Goal: Task Accomplishment & Management: Use online tool/utility

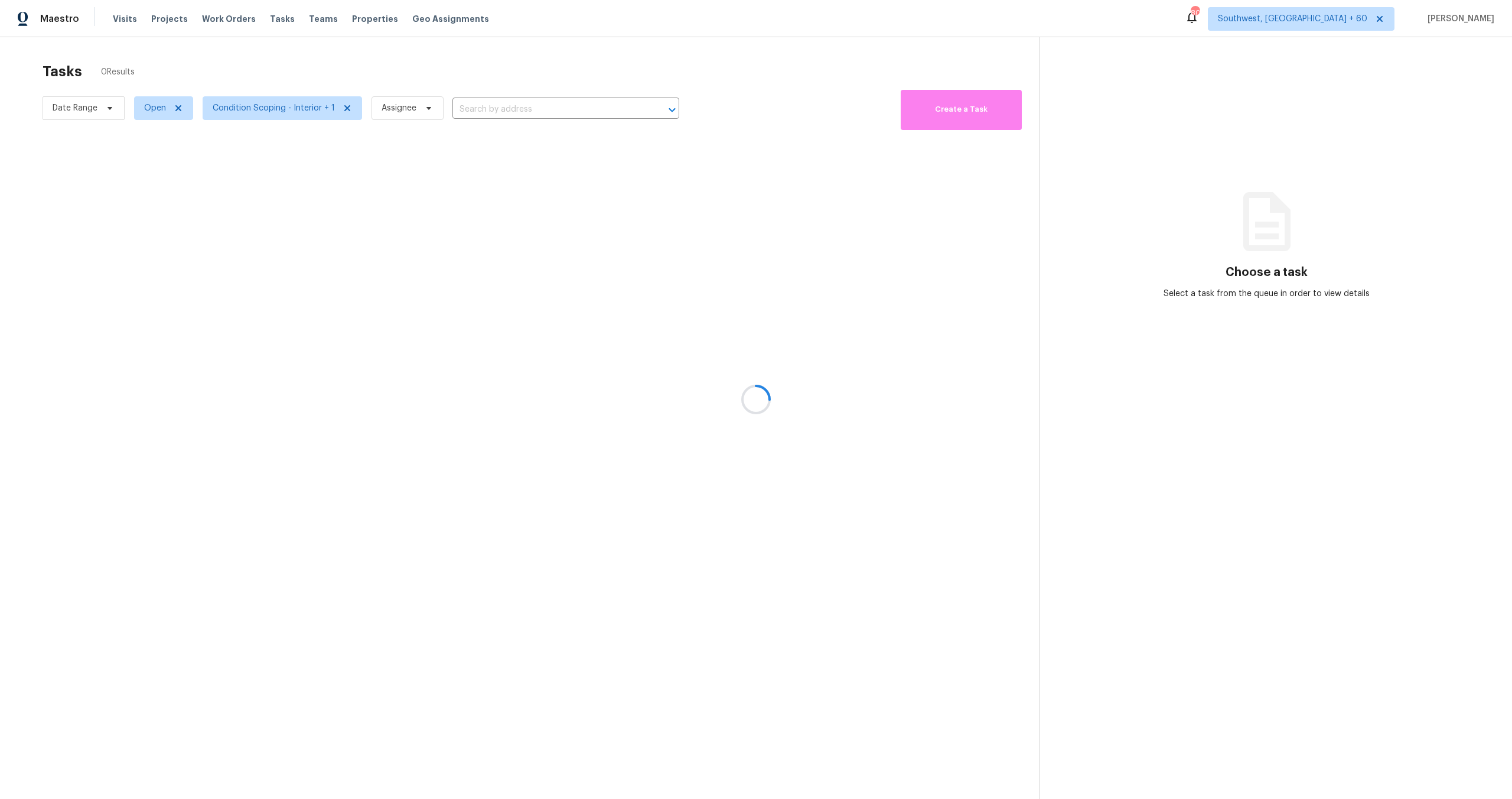
click at [43, 108] on div at bounding box center [756, 399] width 1512 height 799
click at [68, 107] on div at bounding box center [756, 399] width 1512 height 799
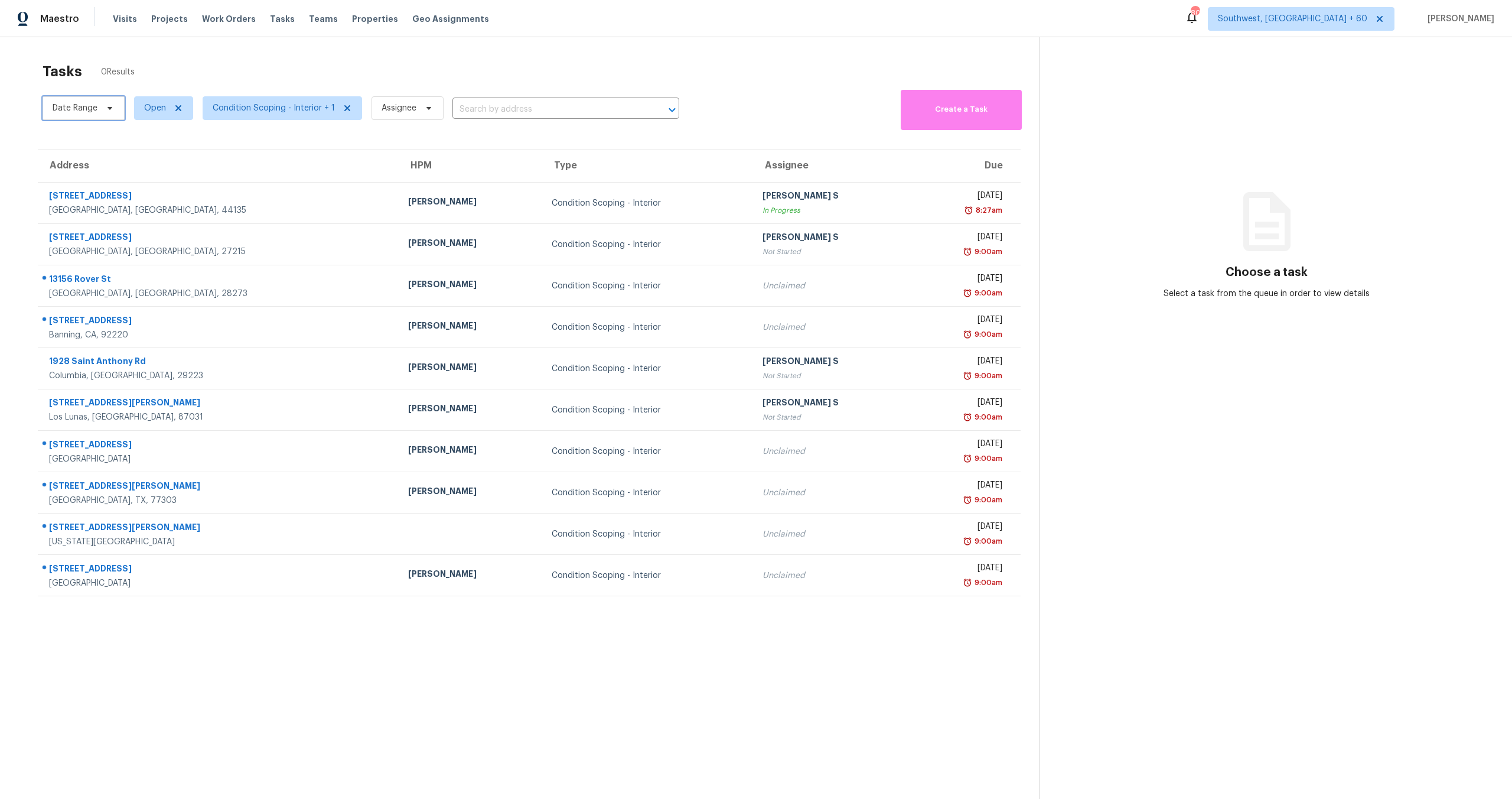
click at [68, 107] on span "Date Range" at bounding box center [75, 108] width 45 height 12
click at [82, 143] on input "text" at bounding box center [107, 148] width 116 height 24
select select "7"
select select "2025"
select select "8"
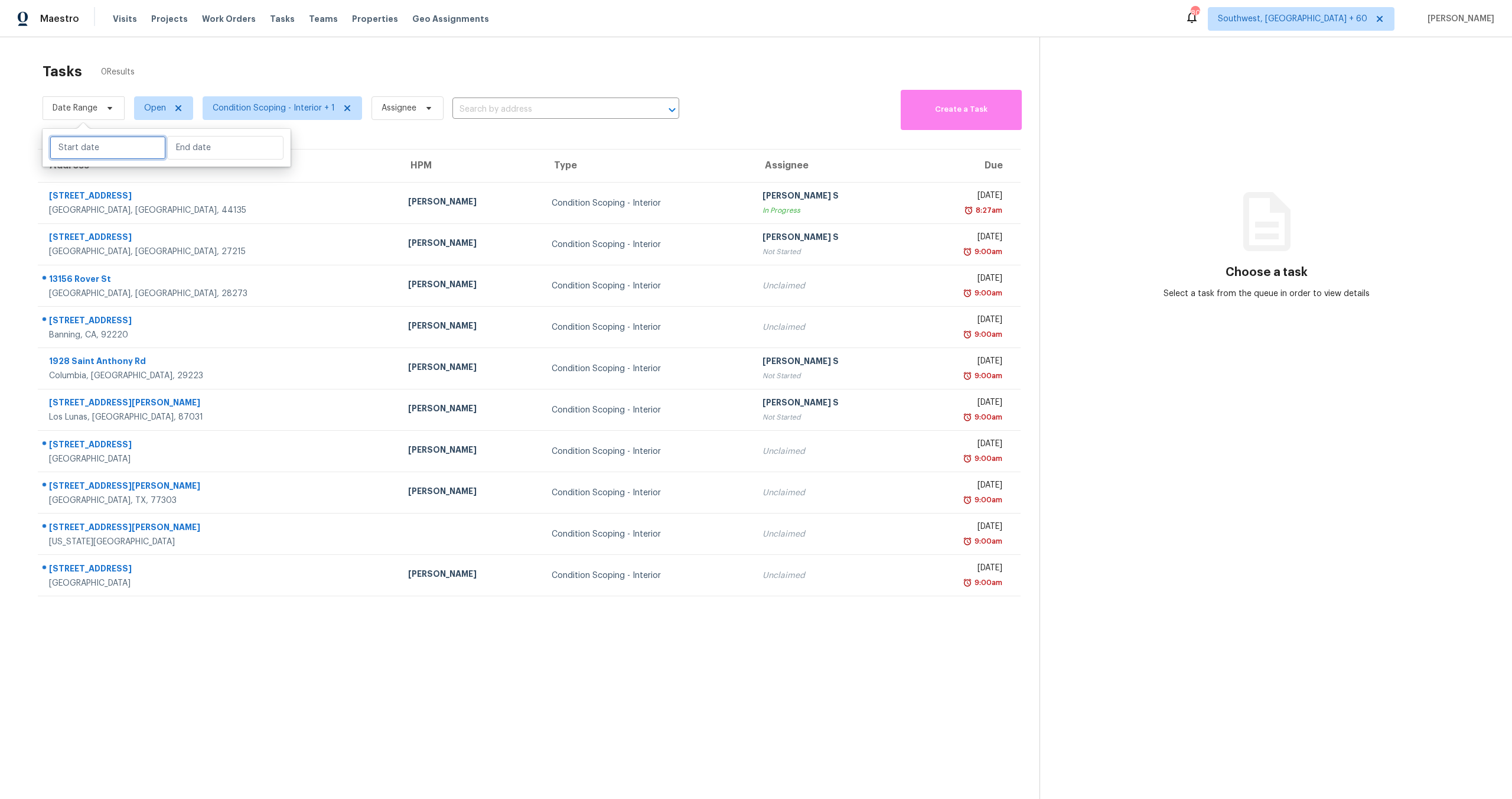
select select "2025"
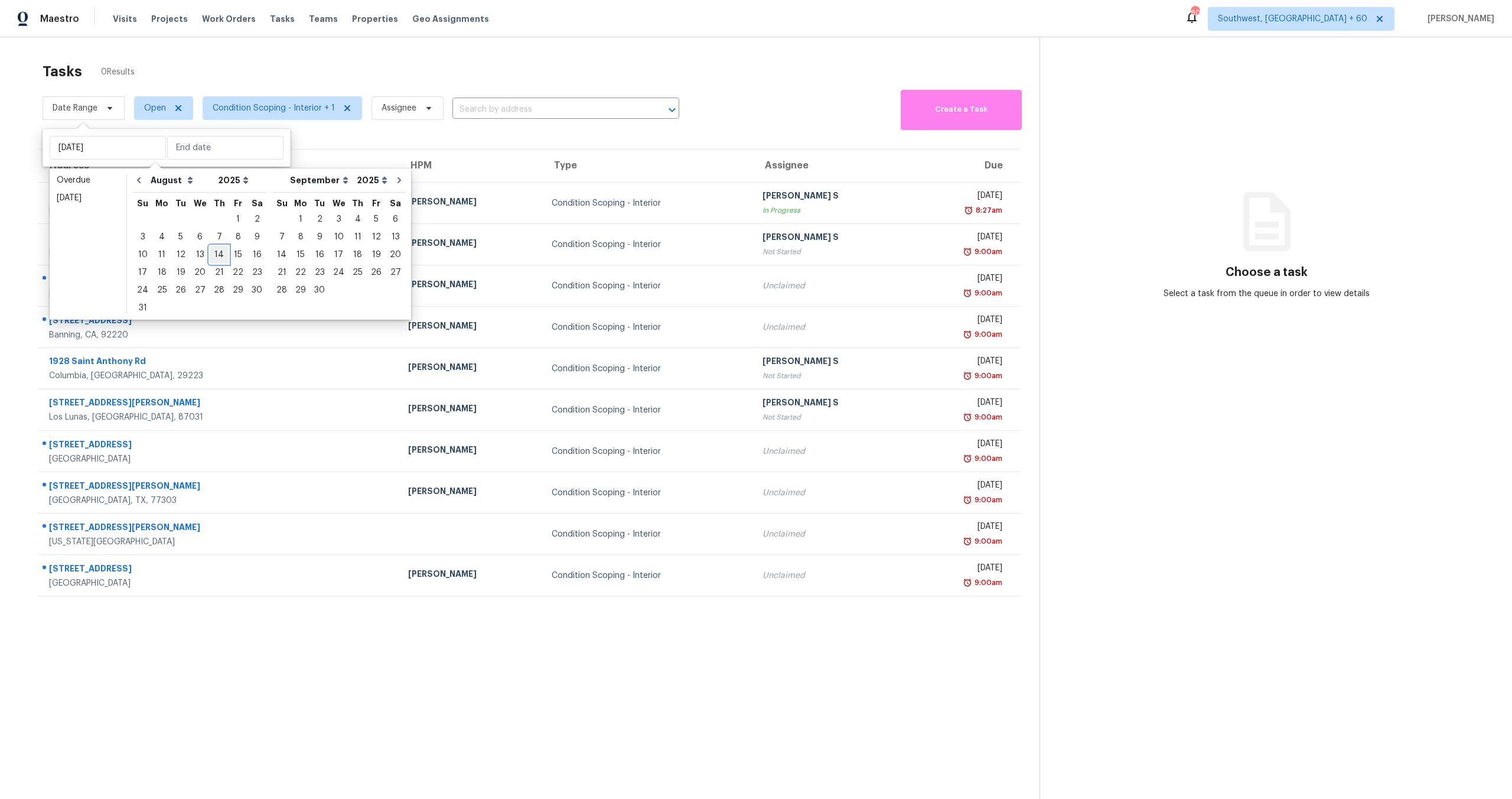
click at [212, 253] on div "14" at bounding box center [219, 254] width 19 height 16
type input "[DATE]"
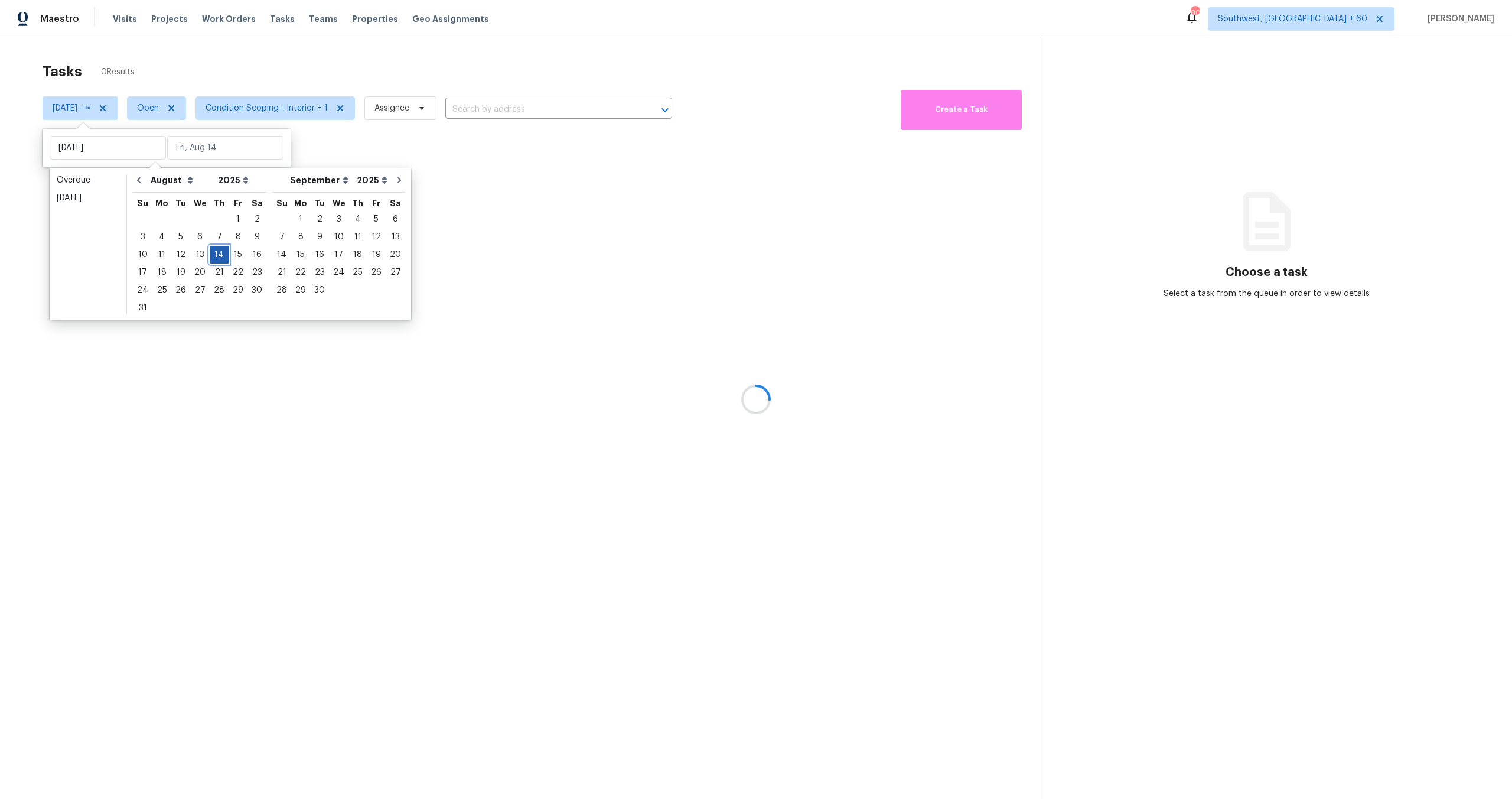
click at [212, 253] on div "14" at bounding box center [219, 254] width 19 height 16
type input "[DATE]"
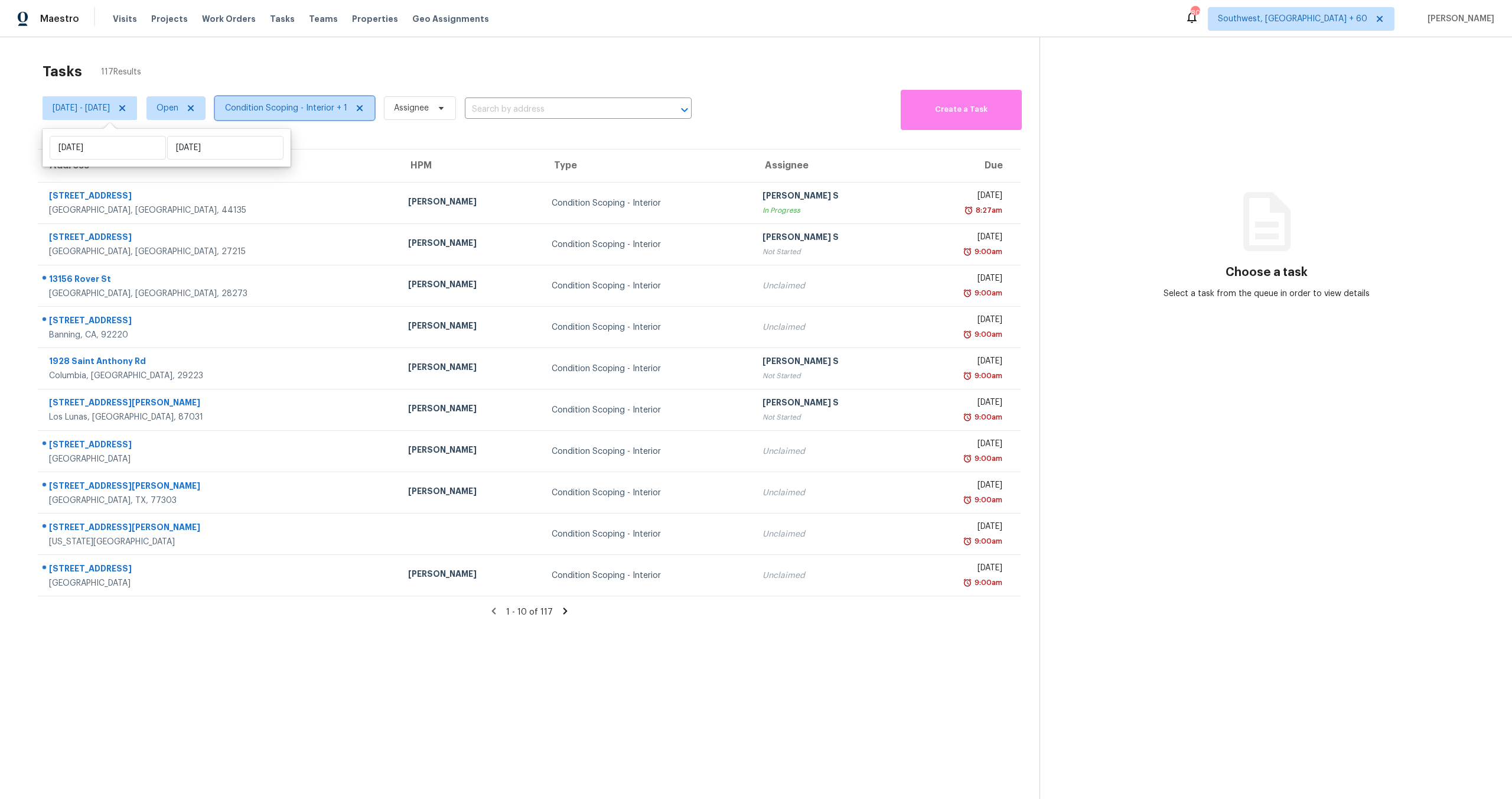
click at [321, 102] on span "Condition Scoping - Interior + 1" at bounding box center [286, 108] width 122 height 12
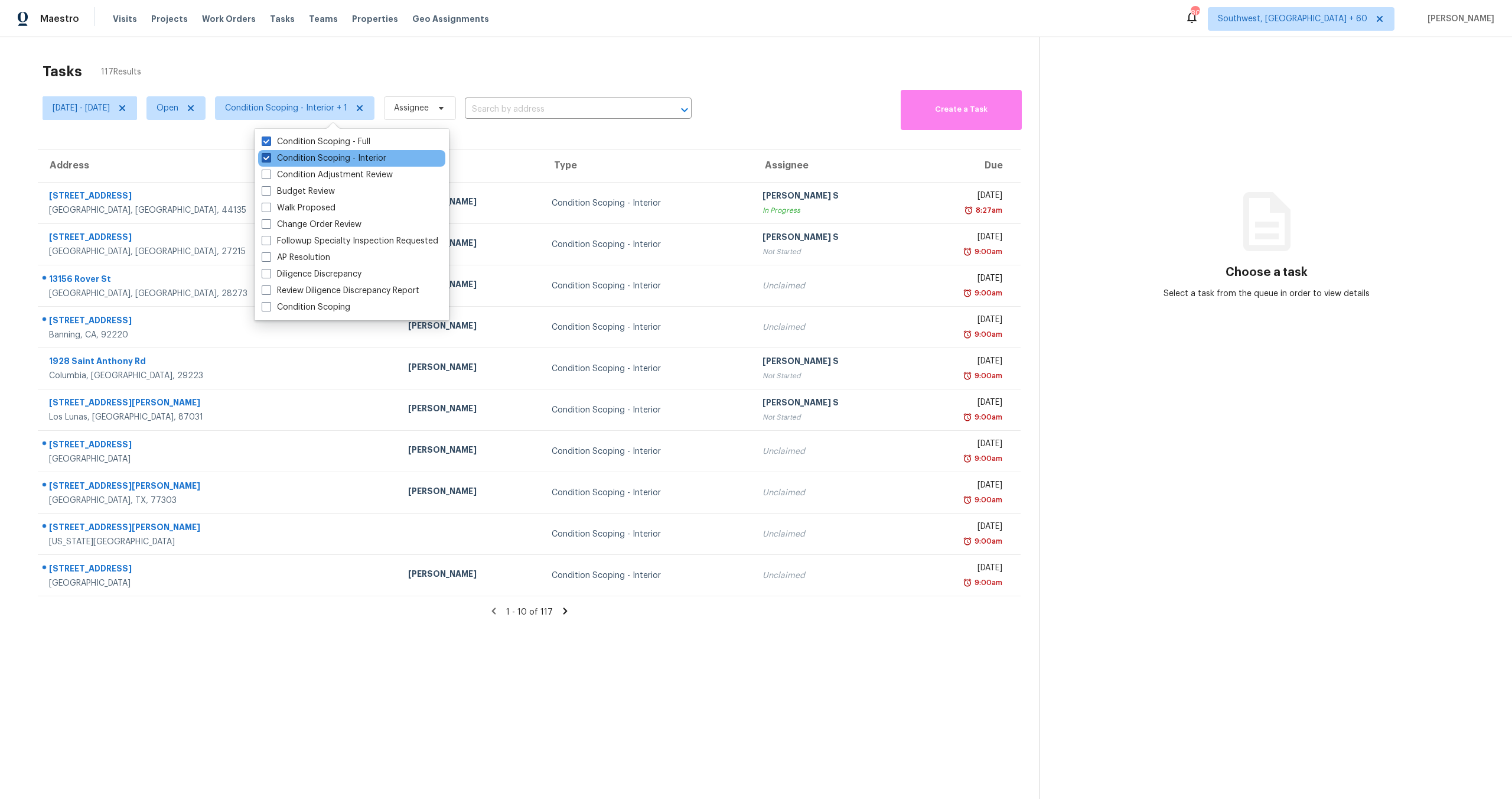
click at [318, 156] on label "Condition Scoping - Interior" at bounding box center [324, 158] width 125 height 12
click at [270, 156] on input "Condition Scoping - Interior" at bounding box center [266, 157] width 8 height 8
checkbox input "false"
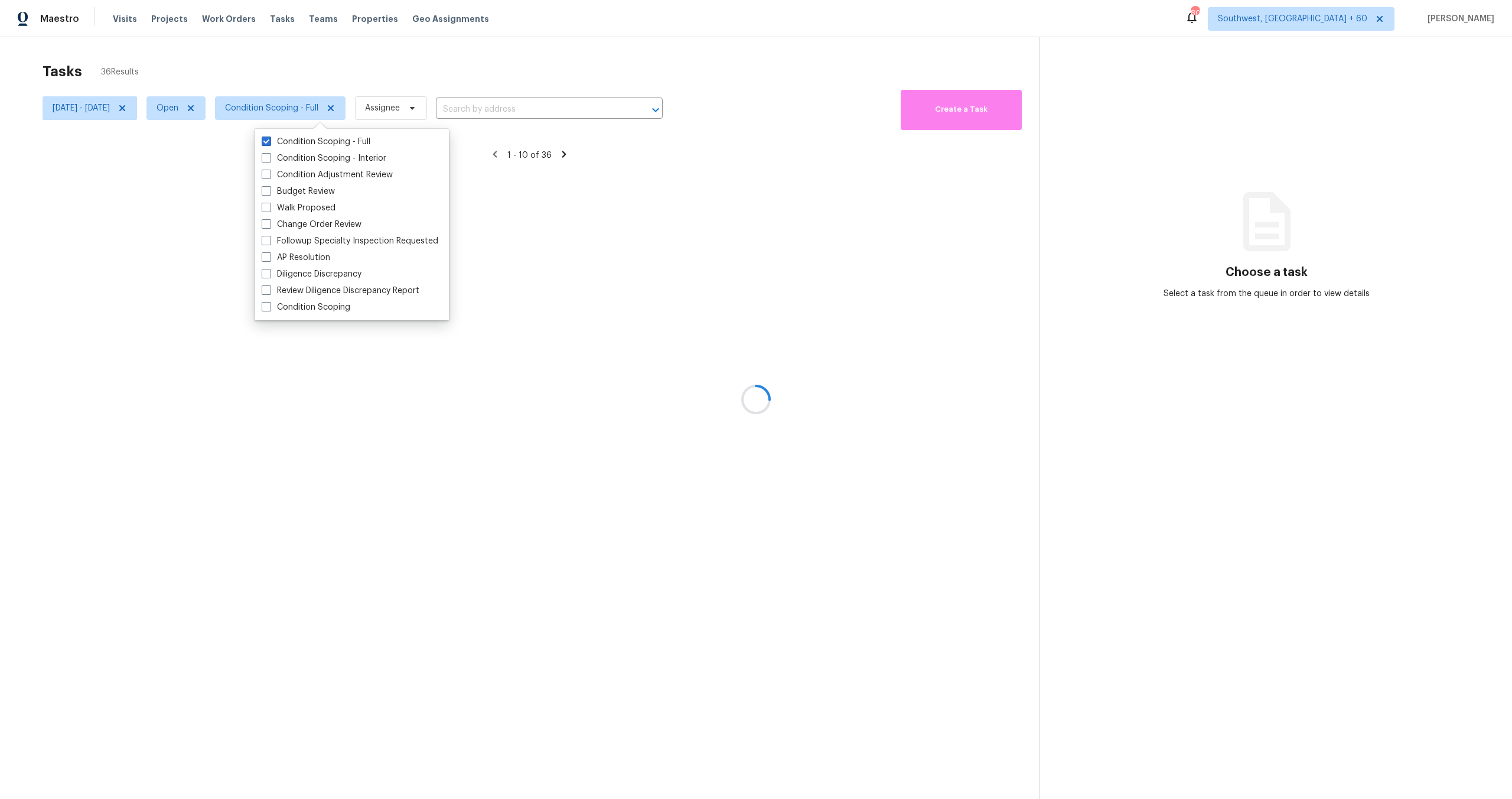
click at [346, 61] on div at bounding box center [756, 399] width 1512 height 799
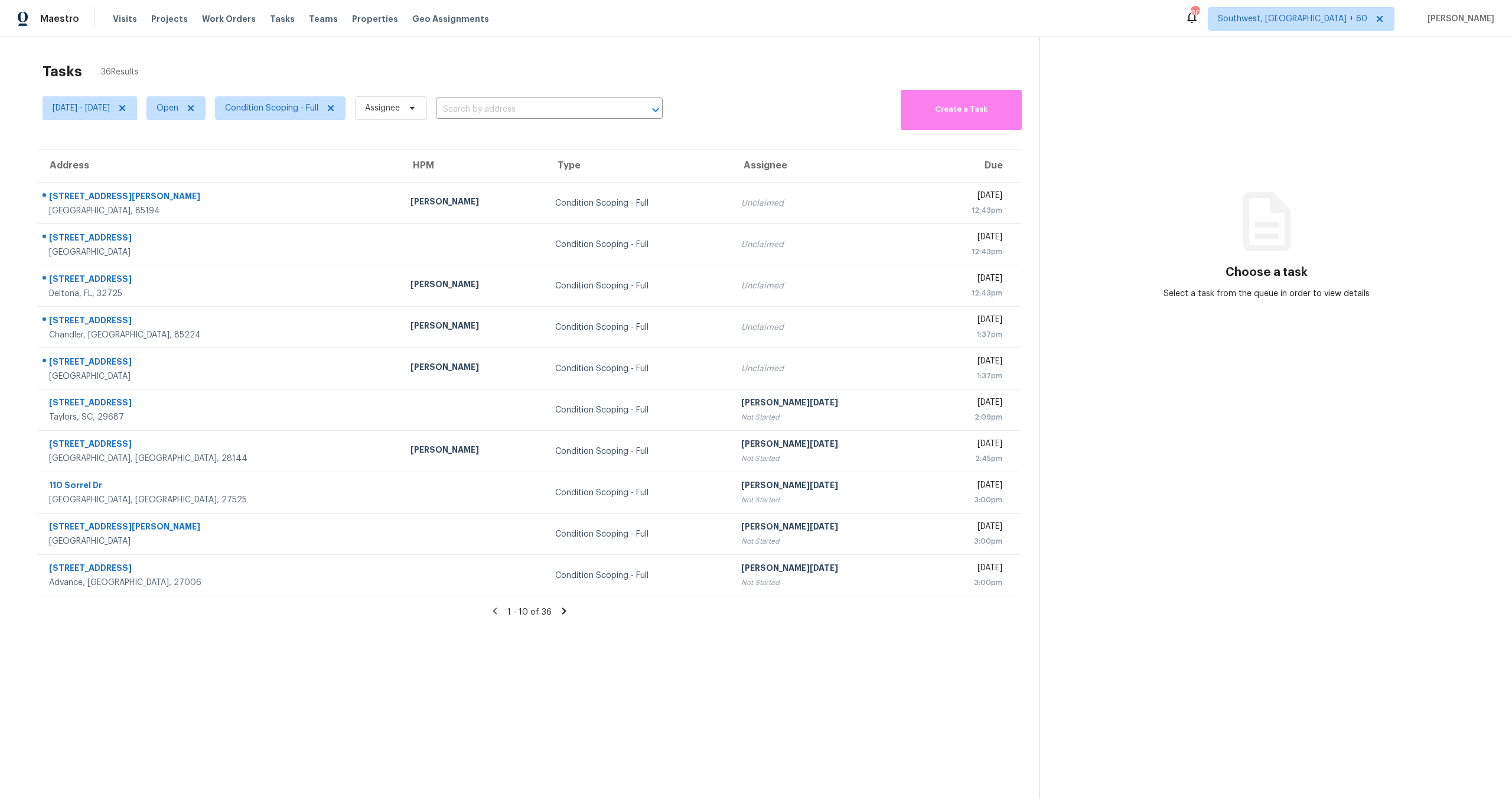
click at [562, 608] on icon at bounding box center [564, 611] width 4 height 7
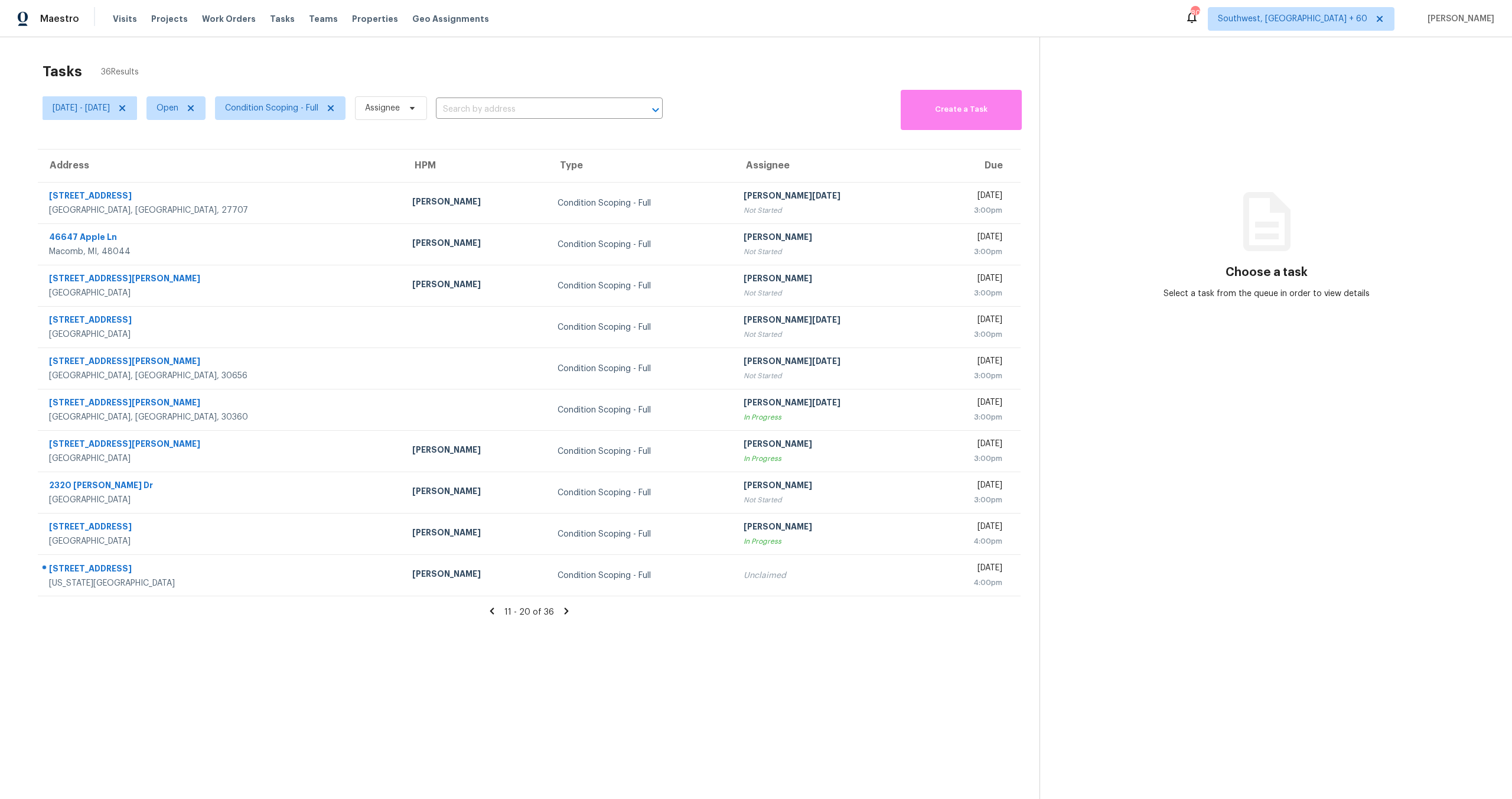
click at [565, 608] on icon at bounding box center [567, 611] width 4 height 7
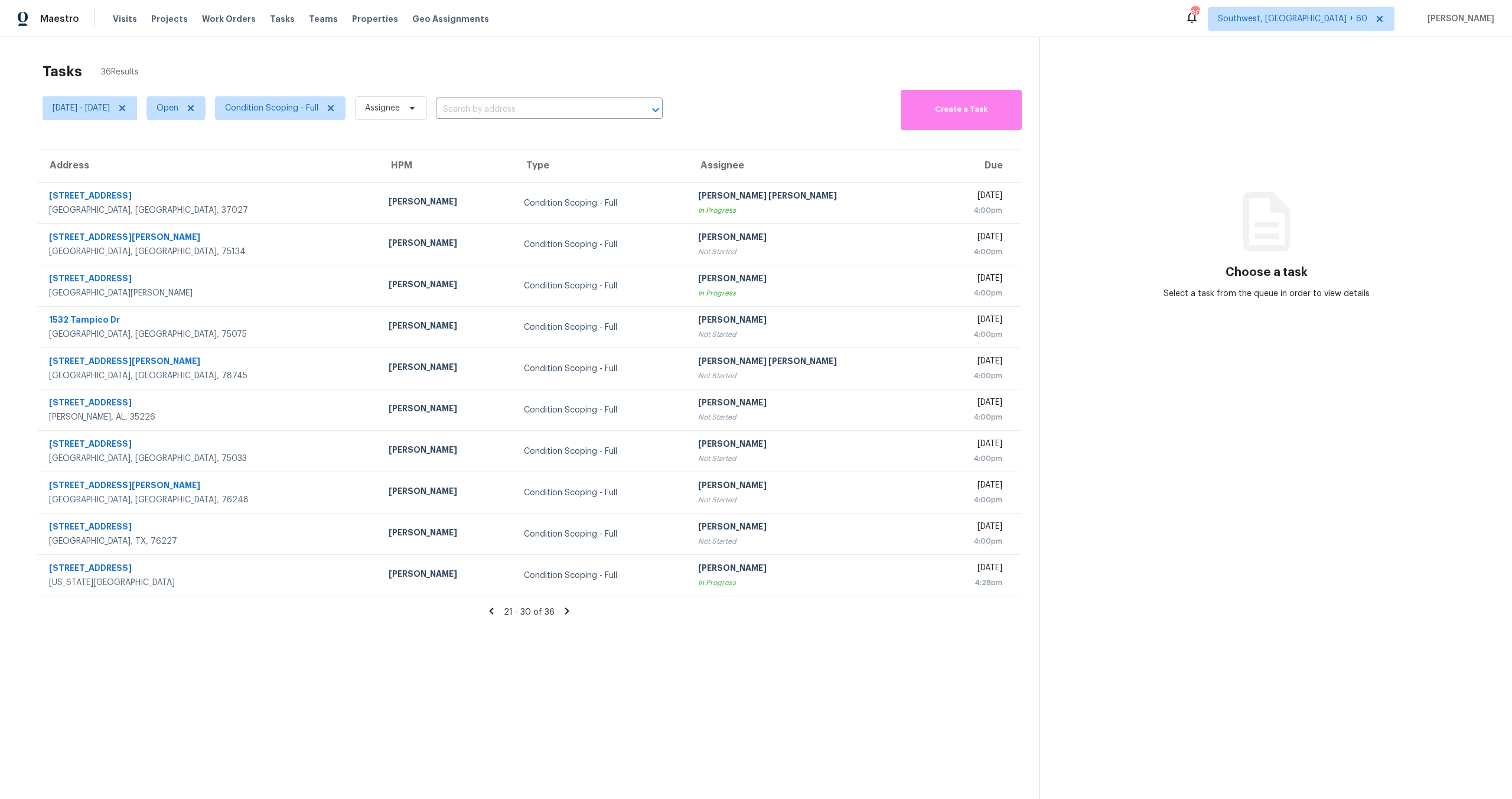
click at [567, 608] on icon at bounding box center [567, 611] width 11 height 11
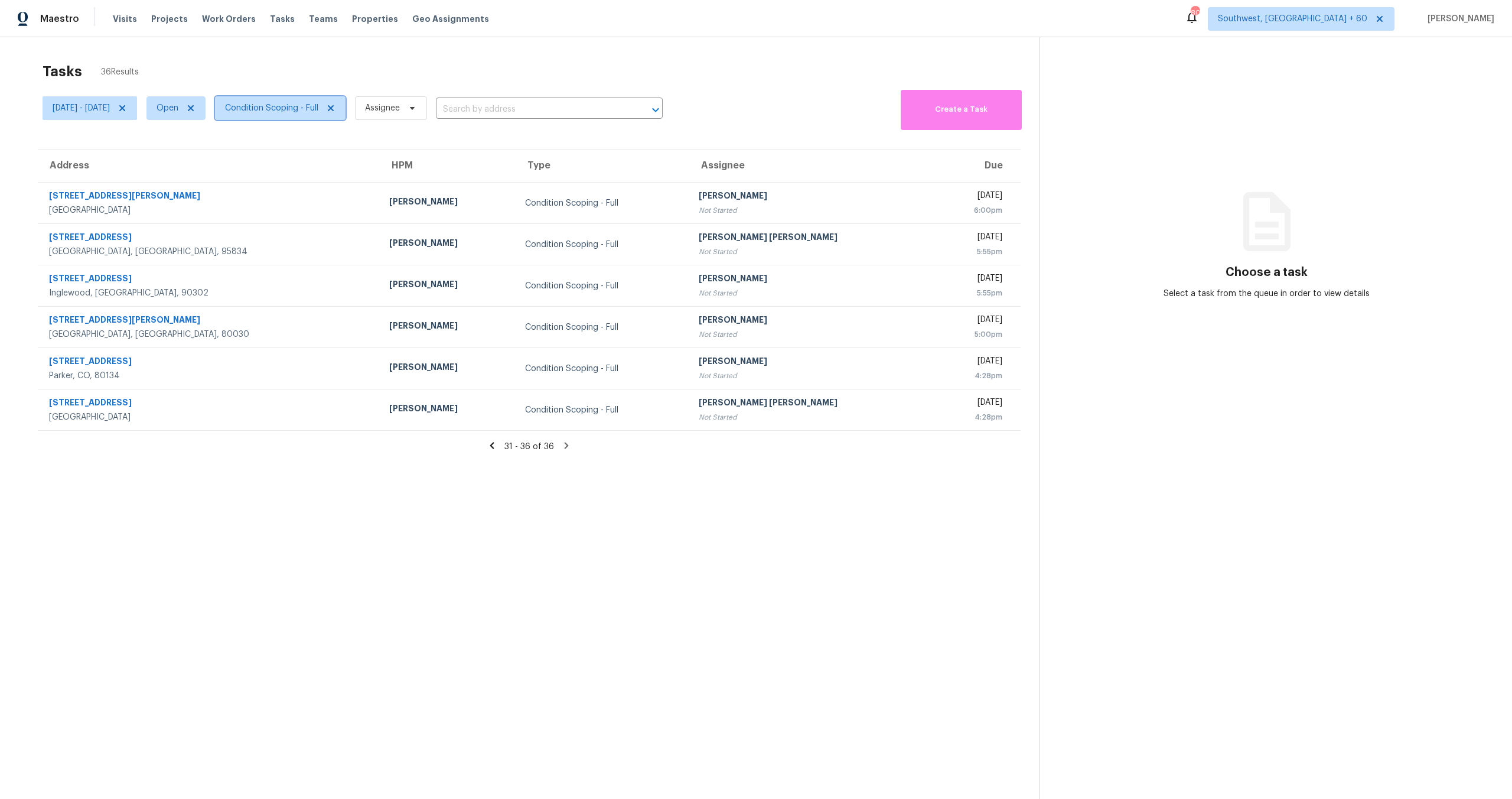
click at [298, 108] on span "Condition Scoping - Full" at bounding box center [272, 108] width 93 height 12
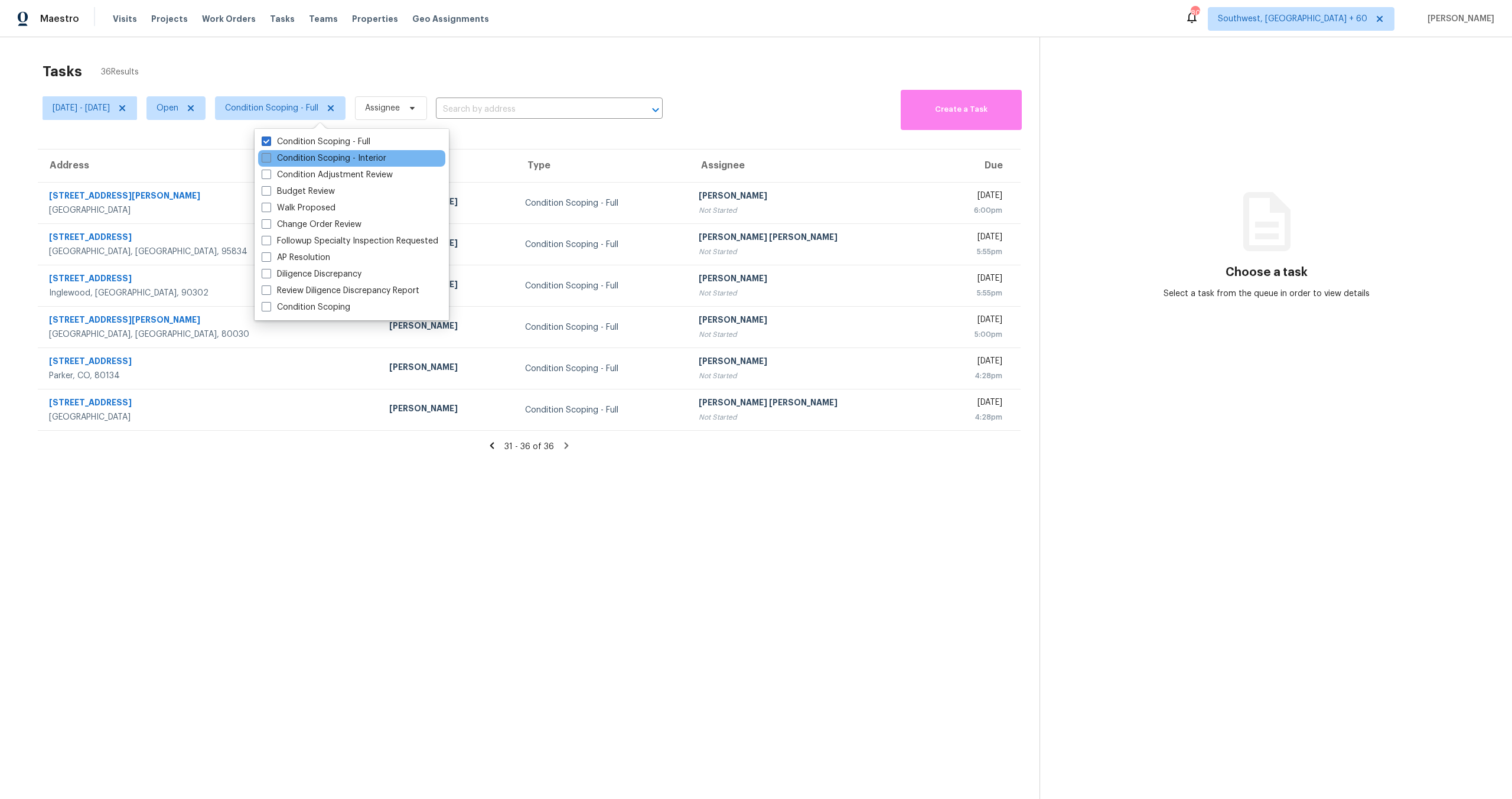
click at [312, 160] on label "Condition Scoping - Interior" at bounding box center [324, 158] width 125 height 12
click at [270, 160] on input "Condition Scoping - Interior" at bounding box center [266, 157] width 8 height 8
checkbox input "true"
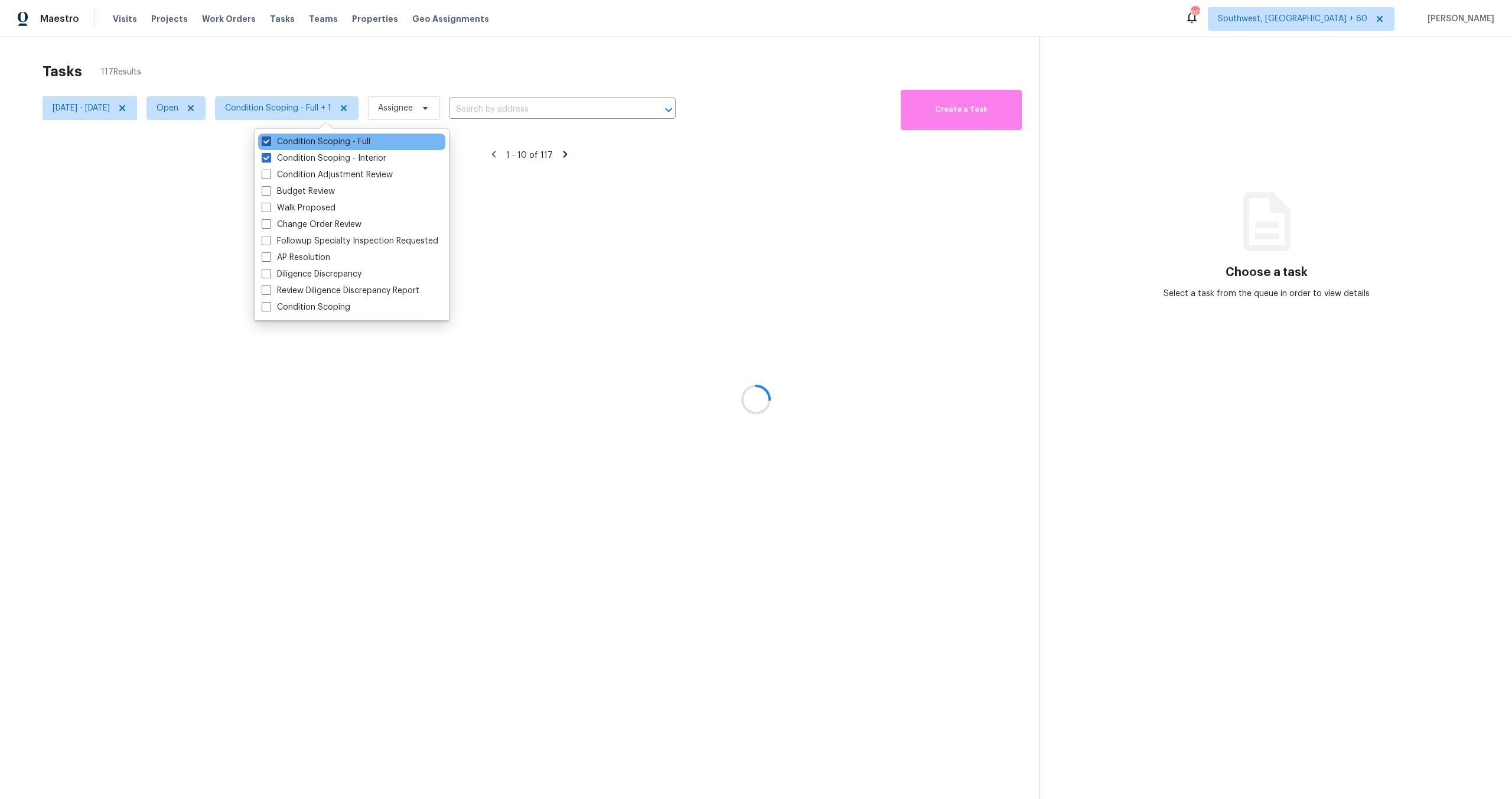
click at [308, 141] on label "Condition Scoping - Full" at bounding box center [316, 142] width 108 height 12
click at [270, 141] on input "Condition Scoping - Full" at bounding box center [266, 140] width 8 height 8
checkbox input "false"
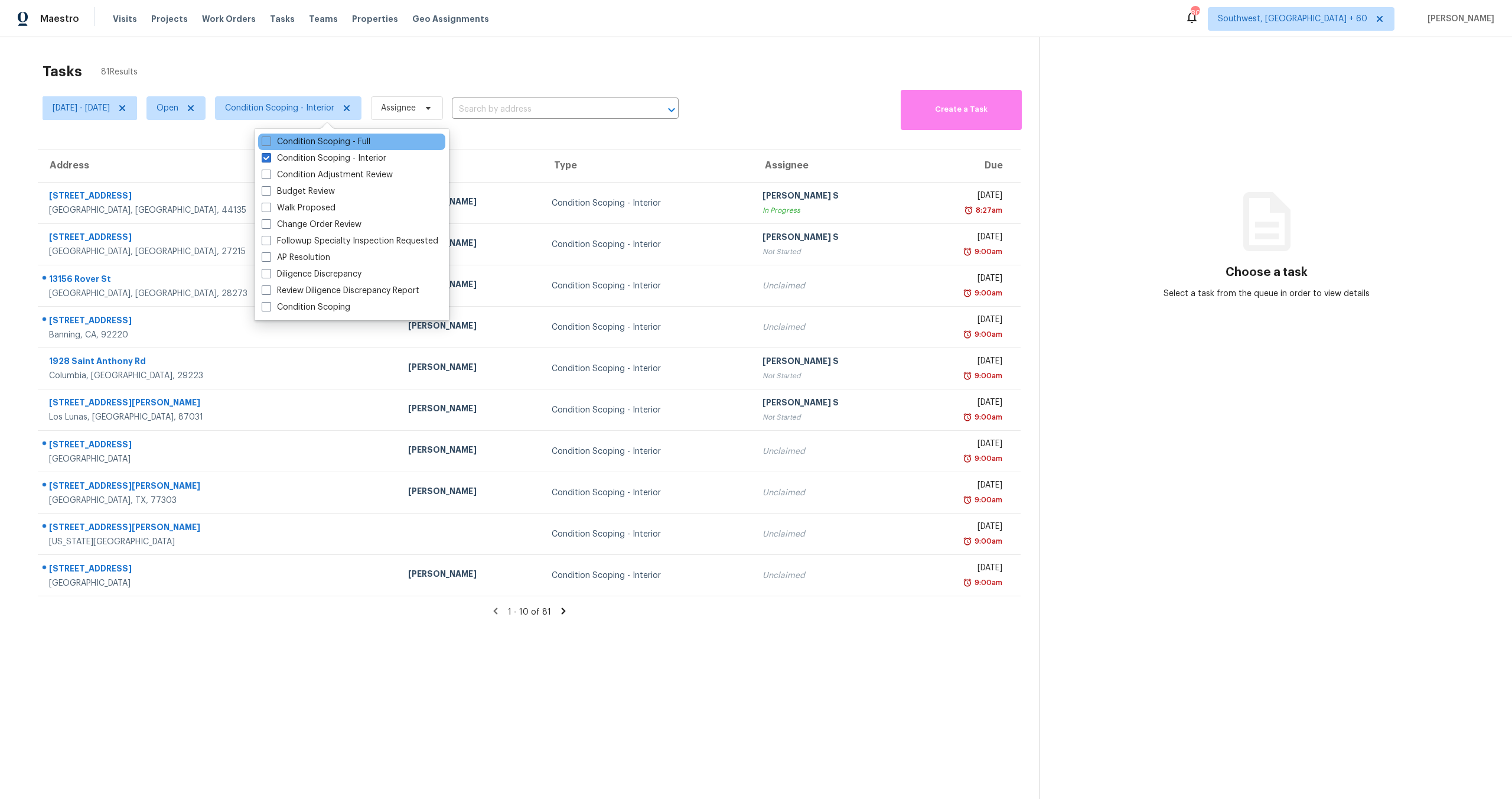
click at [378, 139] on div "Condition Scoping - Full" at bounding box center [352, 141] width 187 height 16
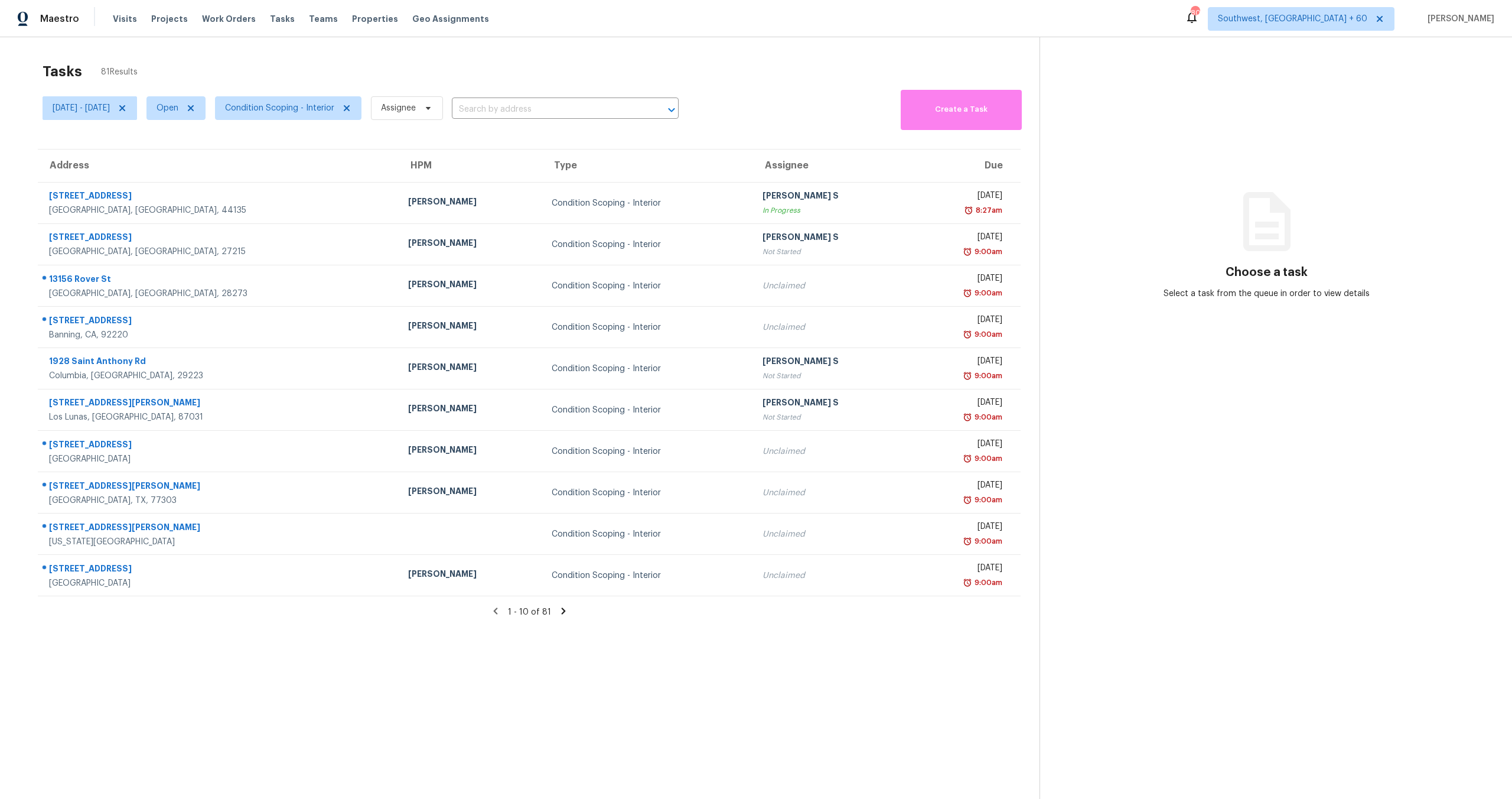
click at [337, 59] on div "Tasks 81 Results" at bounding box center [541, 71] width 997 height 31
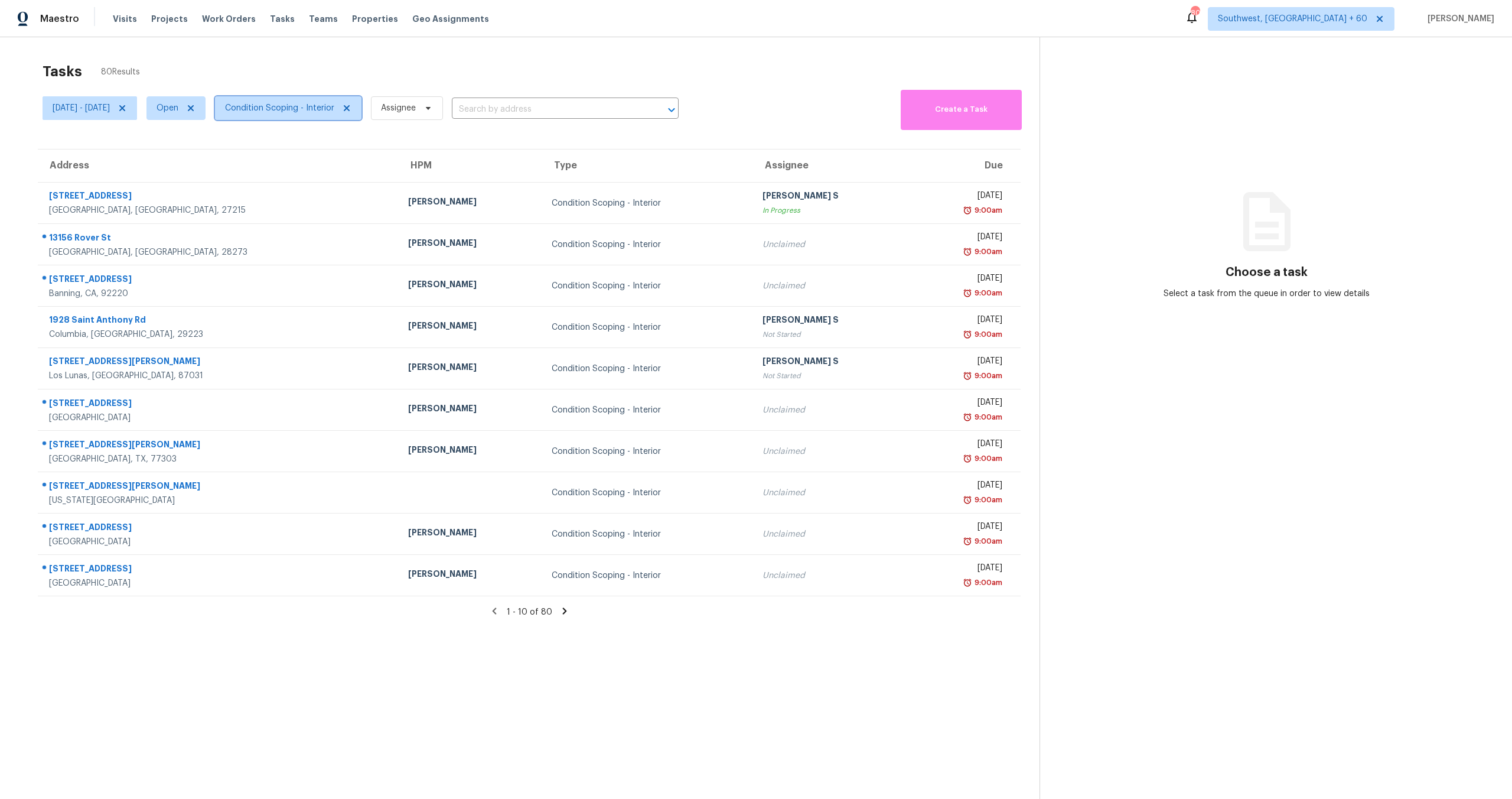
click at [320, 109] on span "Condition Scoping - Interior" at bounding box center [279, 108] width 109 height 12
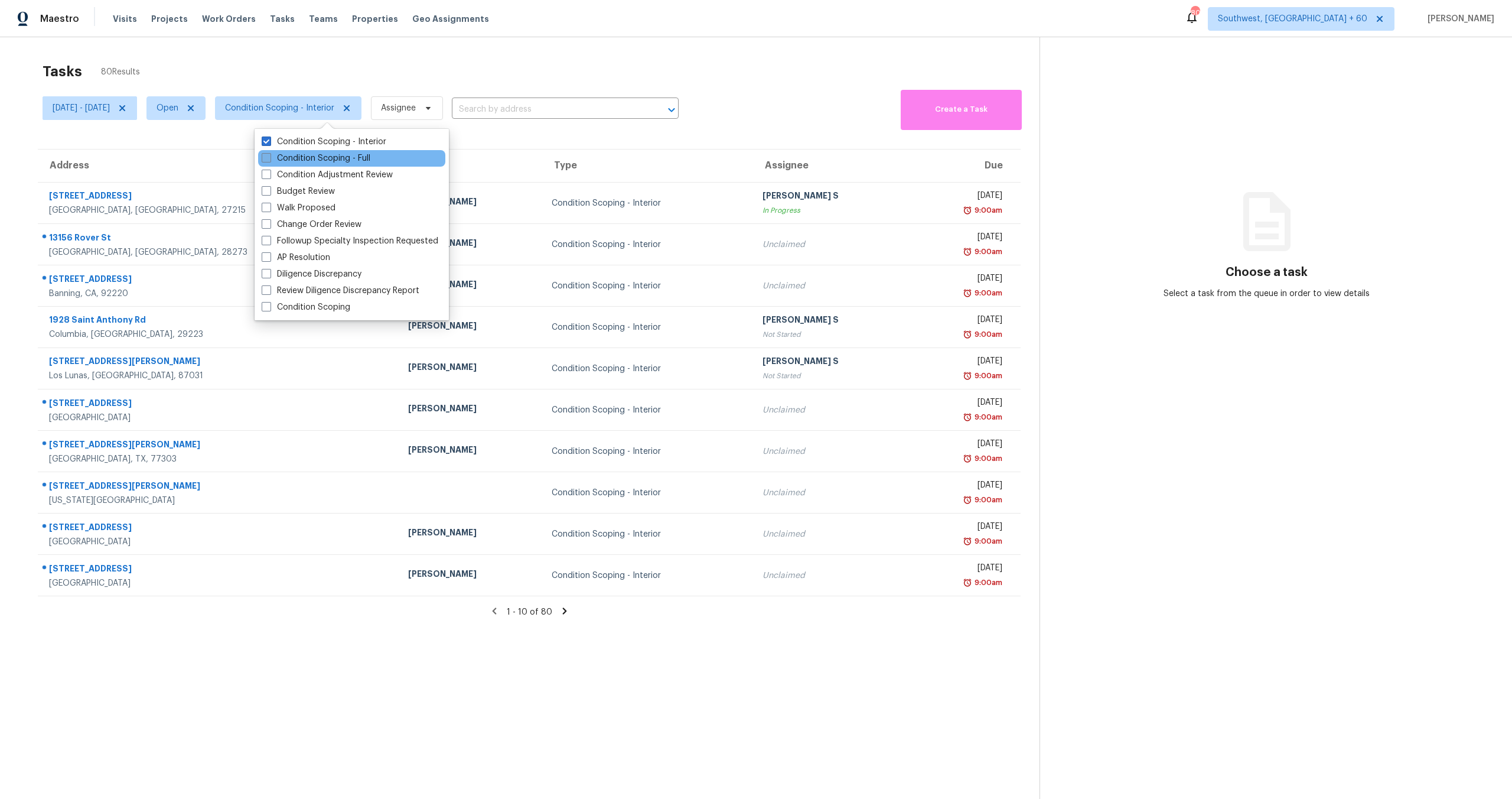
click at [335, 160] on label "Condition Scoping - Full" at bounding box center [316, 158] width 108 height 12
click at [270, 160] on input "Condition Scoping - Full" at bounding box center [266, 157] width 8 height 8
checkbox input "true"
click at [381, 66] on div "Tasks 114 Results" at bounding box center [541, 71] width 997 height 31
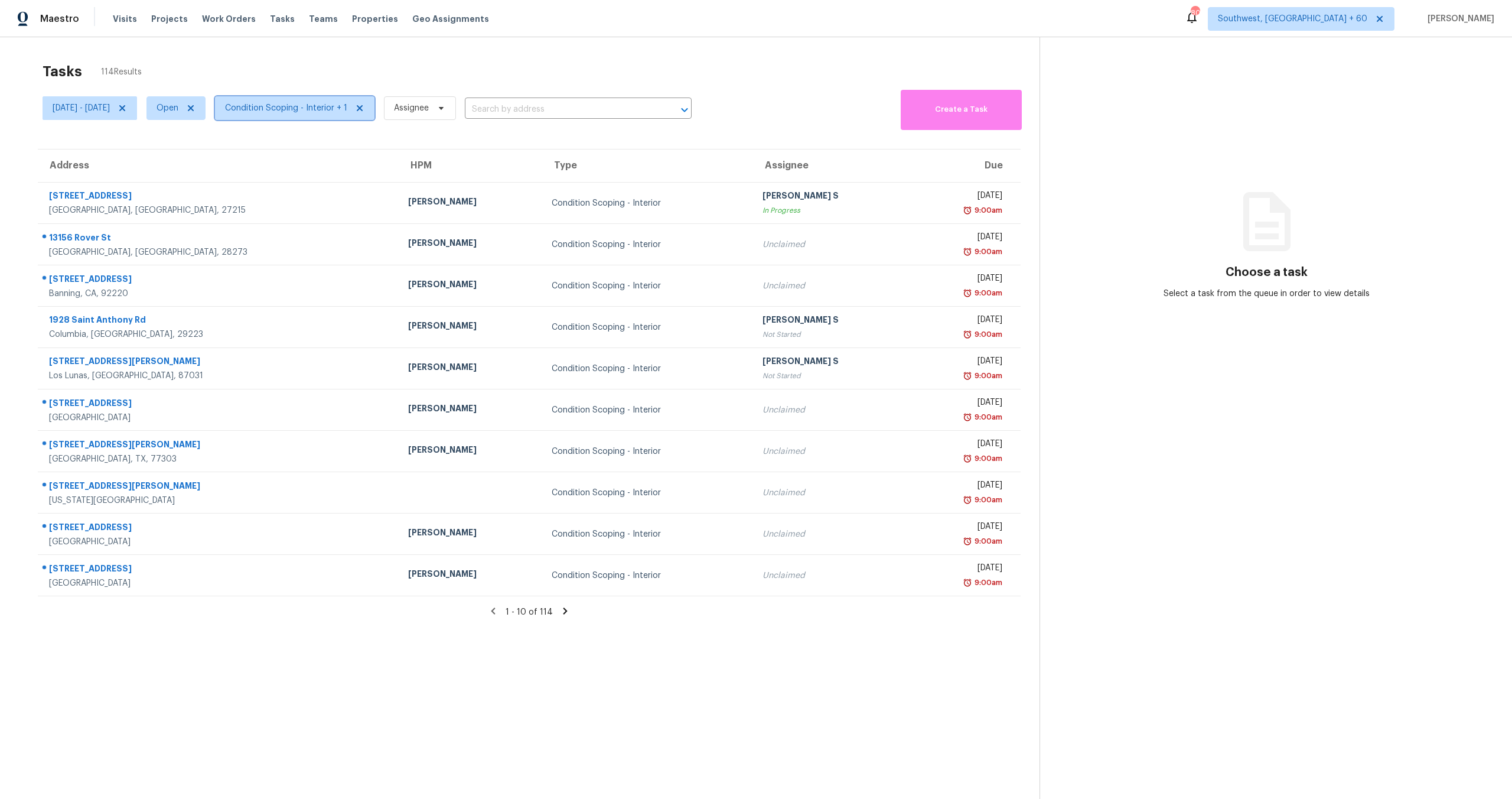
click at [344, 107] on span "Condition Scoping - Interior + 1" at bounding box center [286, 108] width 122 height 12
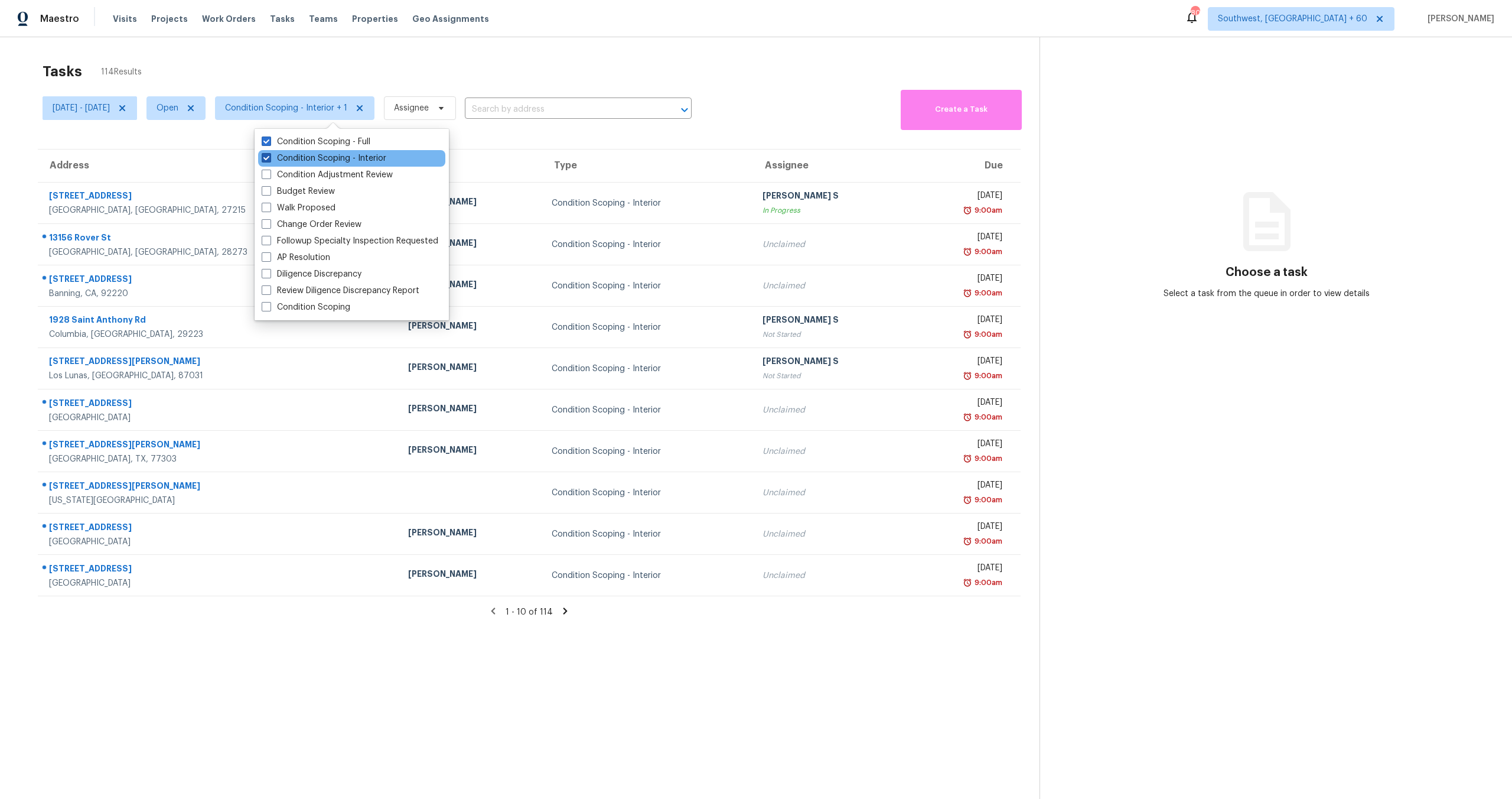
click at [333, 157] on label "Condition Scoping - Interior" at bounding box center [324, 158] width 125 height 12
click at [270, 157] on input "Condition Scoping - Interior" at bounding box center [266, 157] width 8 height 8
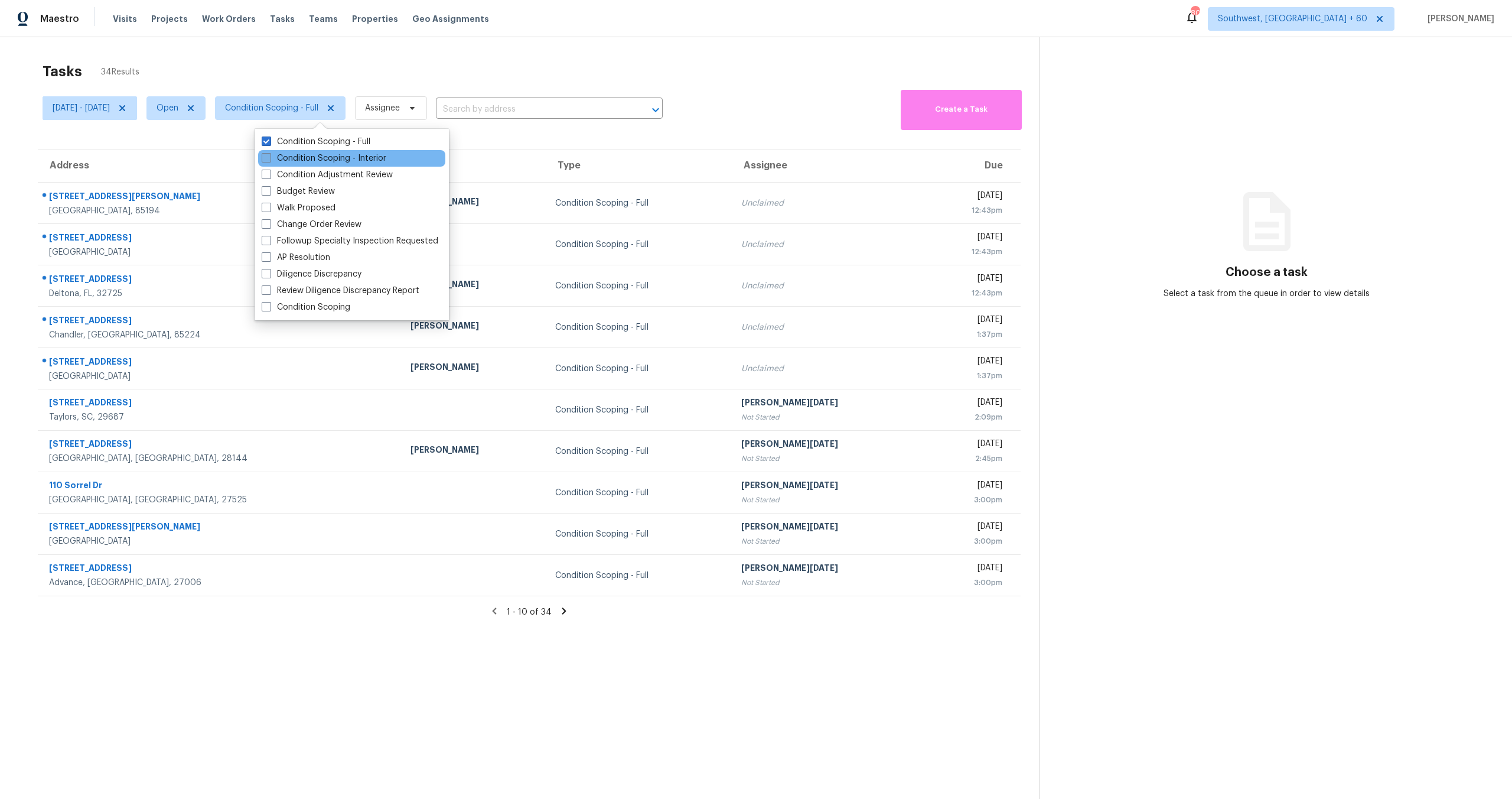
click at [334, 158] on label "Condition Scoping - Interior" at bounding box center [324, 158] width 125 height 12
click at [270, 158] on input "Condition Scoping - Interior" at bounding box center [266, 157] width 8 height 8
checkbox input "true"
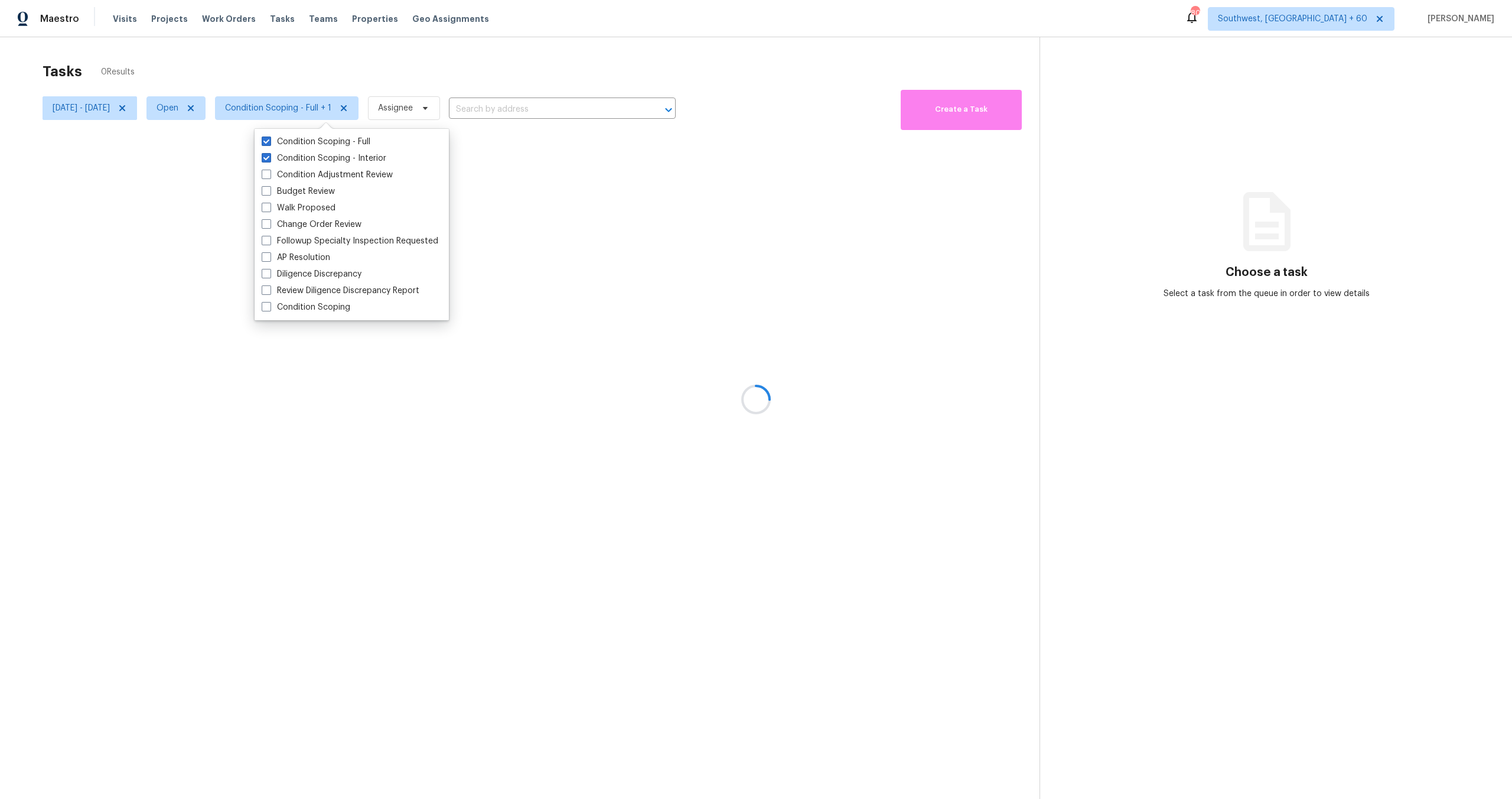
click at [360, 66] on div at bounding box center [756, 399] width 1512 height 799
